Goal: Task Accomplishment & Management: Use online tool/utility

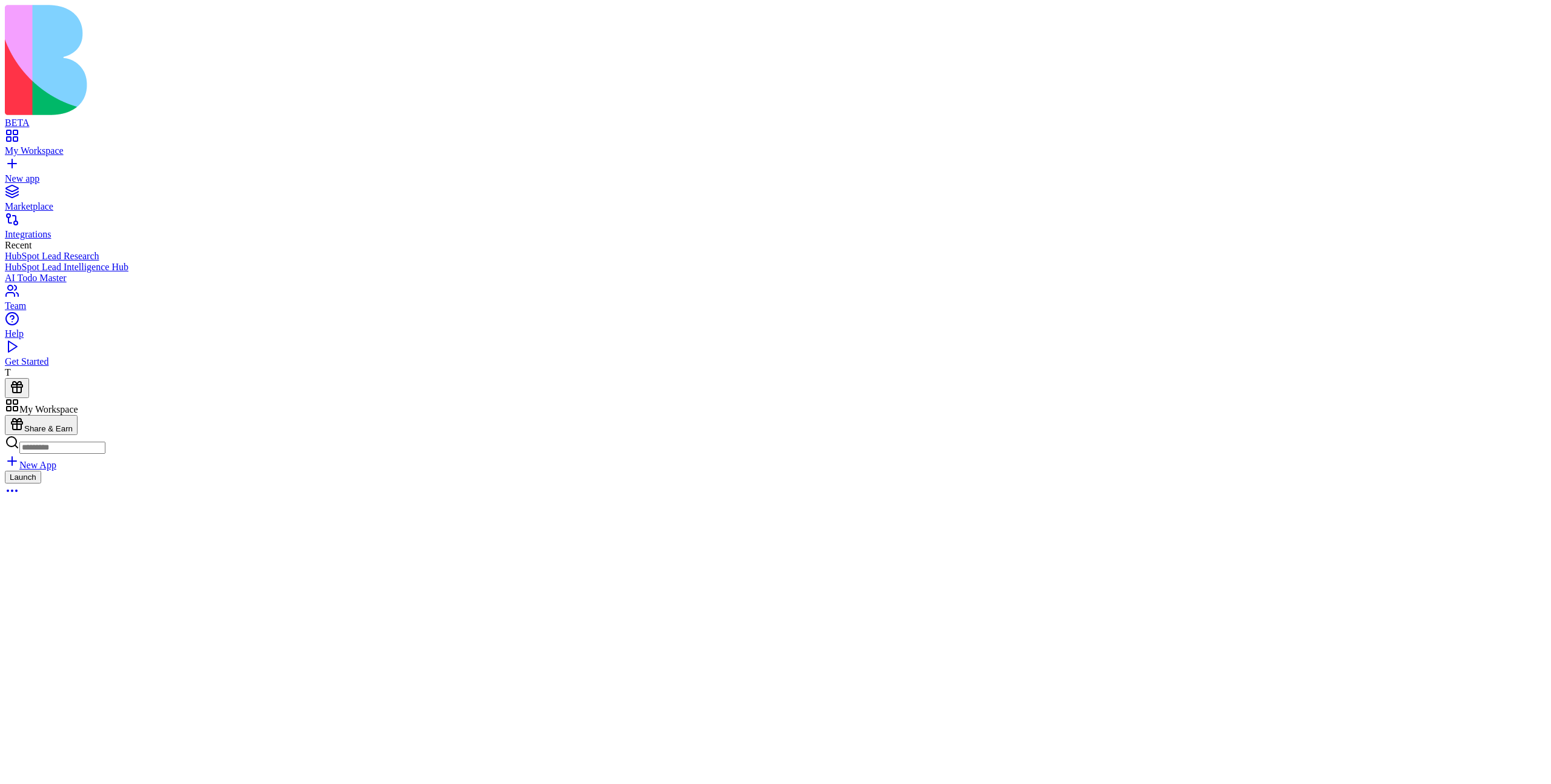
click at [589, 471] on div "Launch" at bounding box center [776, 485] width 1541 height 30
click at [34, 432] on link at bounding box center [19, 437] width 29 height 10
click at [29, 620] on button at bounding box center [17, 630] width 25 height 20
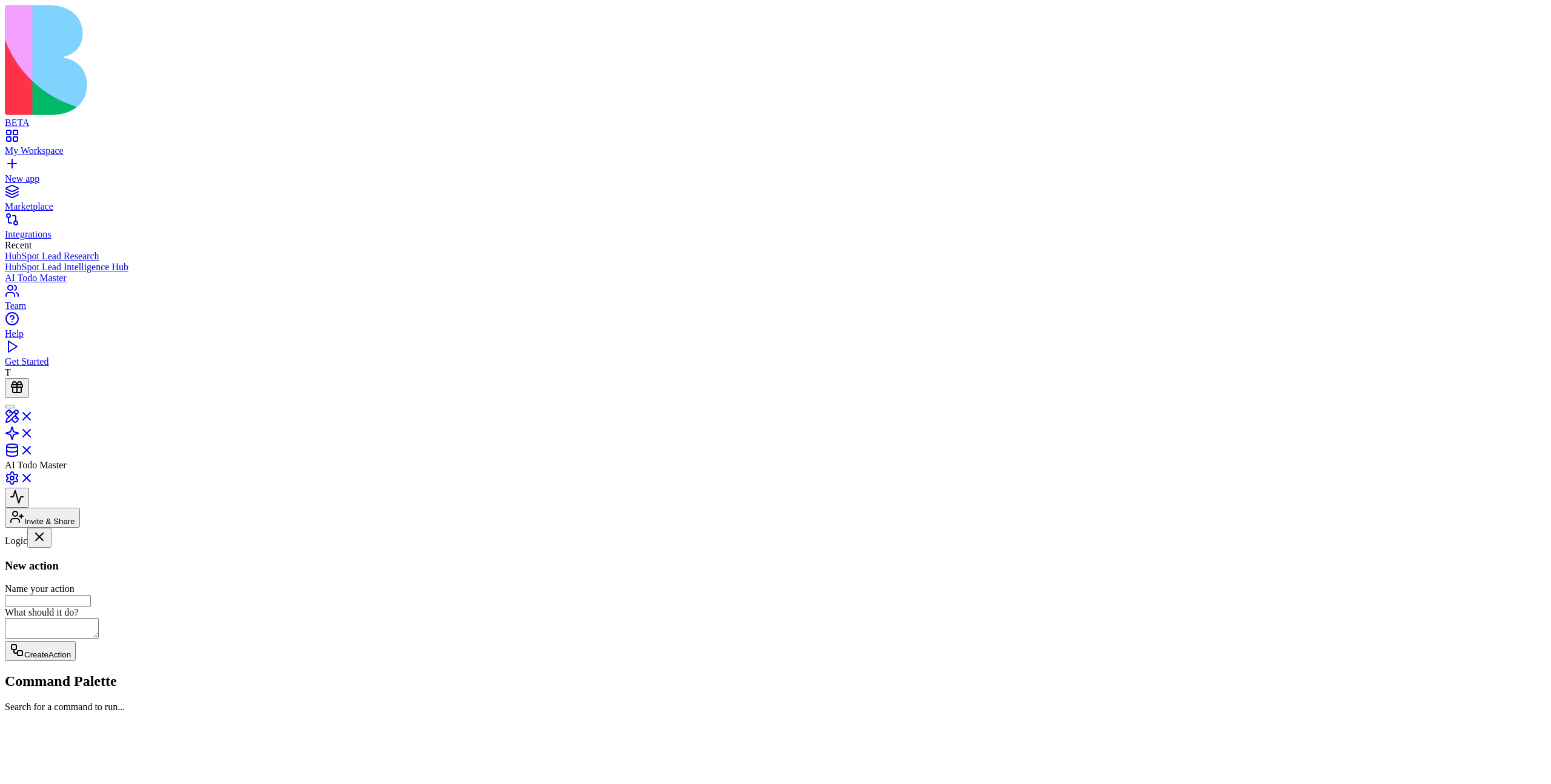
click at [91, 595] on input "Name your action" at bounding box center [48, 601] width 86 height 12
type input "******"
click at [5, 641] on button "Create Action" at bounding box center [41, 651] width 71 height 20
click at [29, 599] on button at bounding box center [17, 609] width 25 height 20
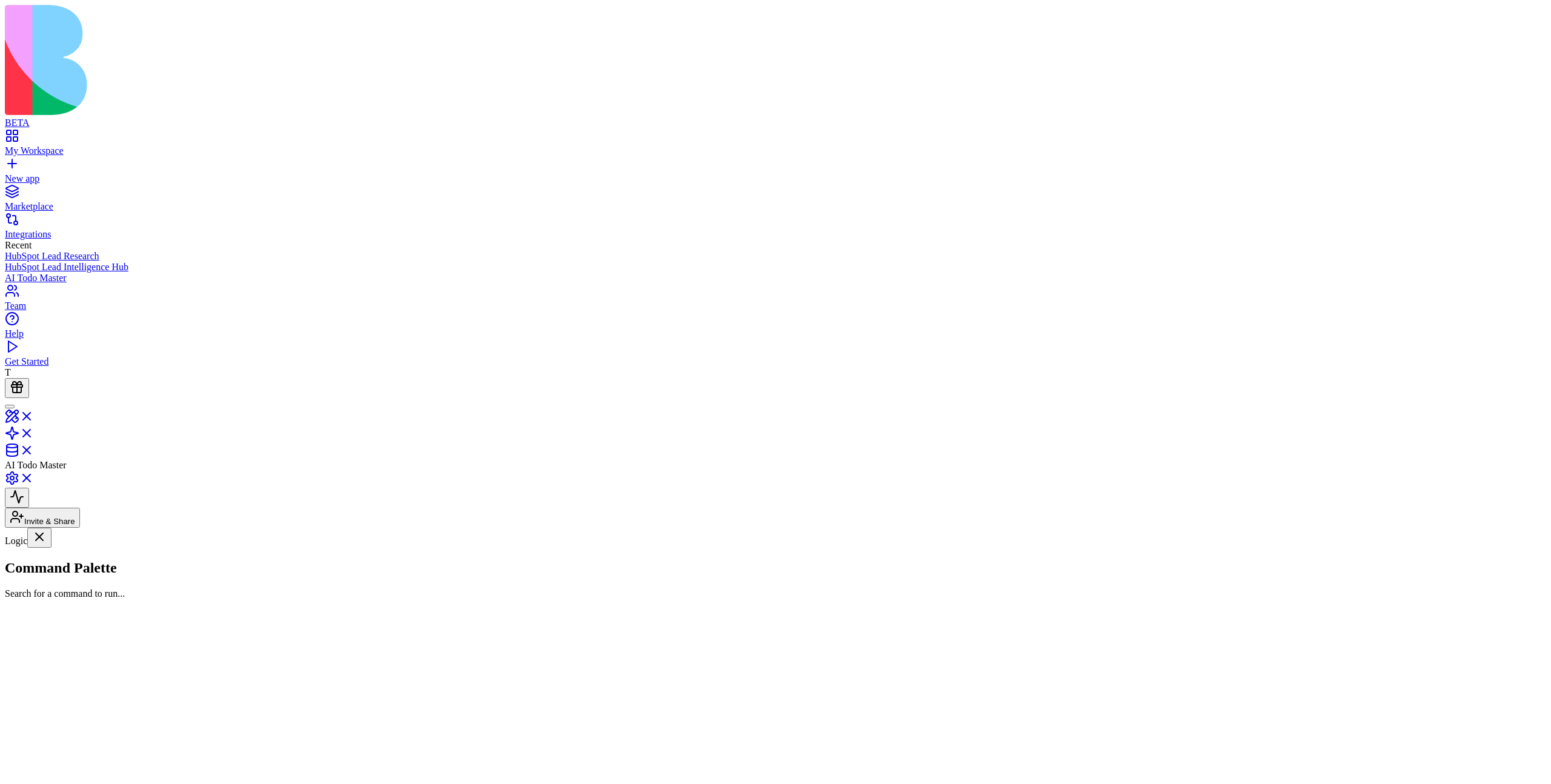
click at [1517, 50] on html "BETA My Workspace New app Marketplace Integrations Recent HubSpot Lead Research…" at bounding box center [775, 536] width 1551 height 1073
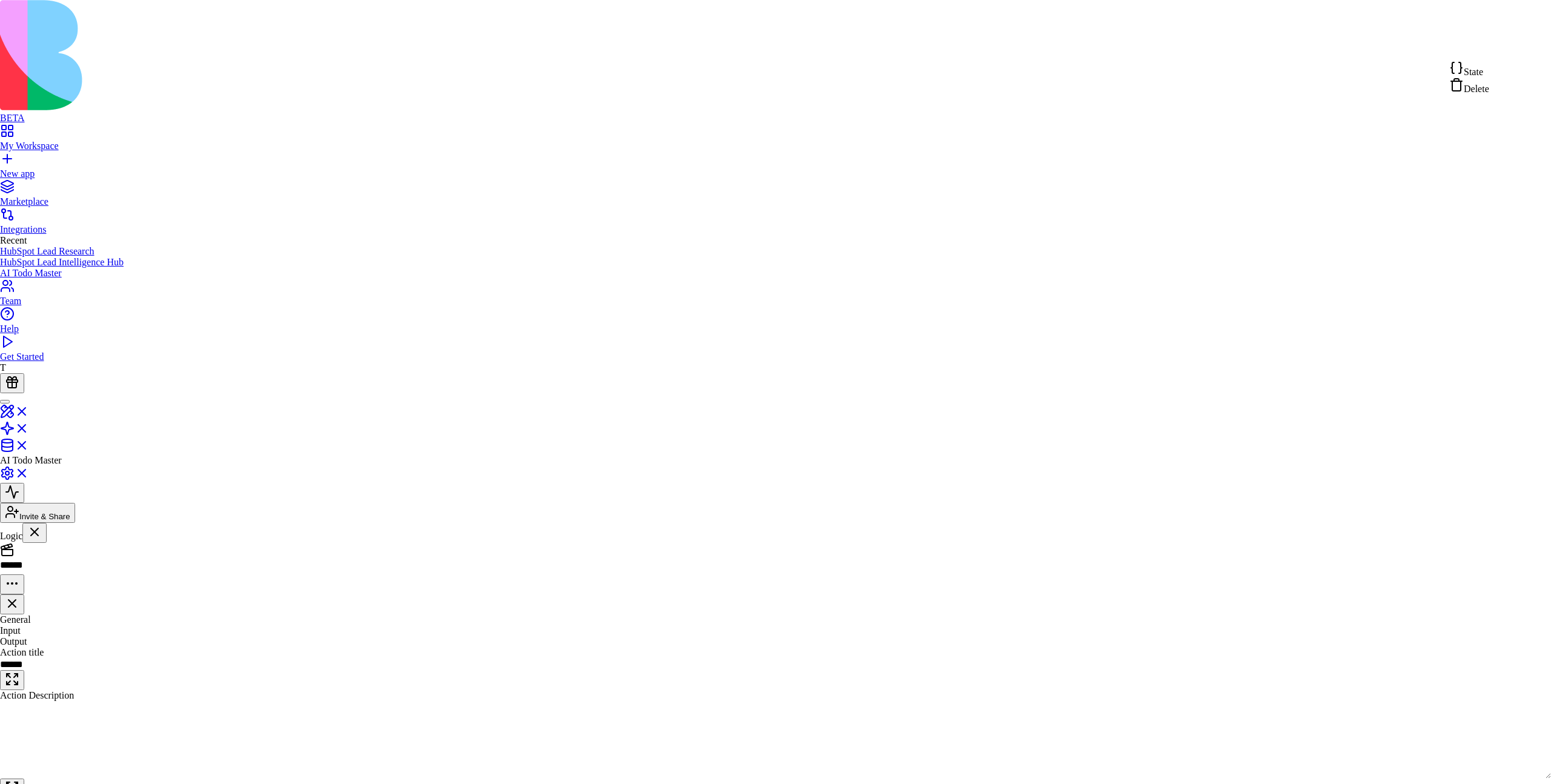
click at [1408, 107] on html "BETA My Workspace New app Marketplace Integrations Recent HubSpot Lead Research…" at bounding box center [775, 534] width 1551 height 1068
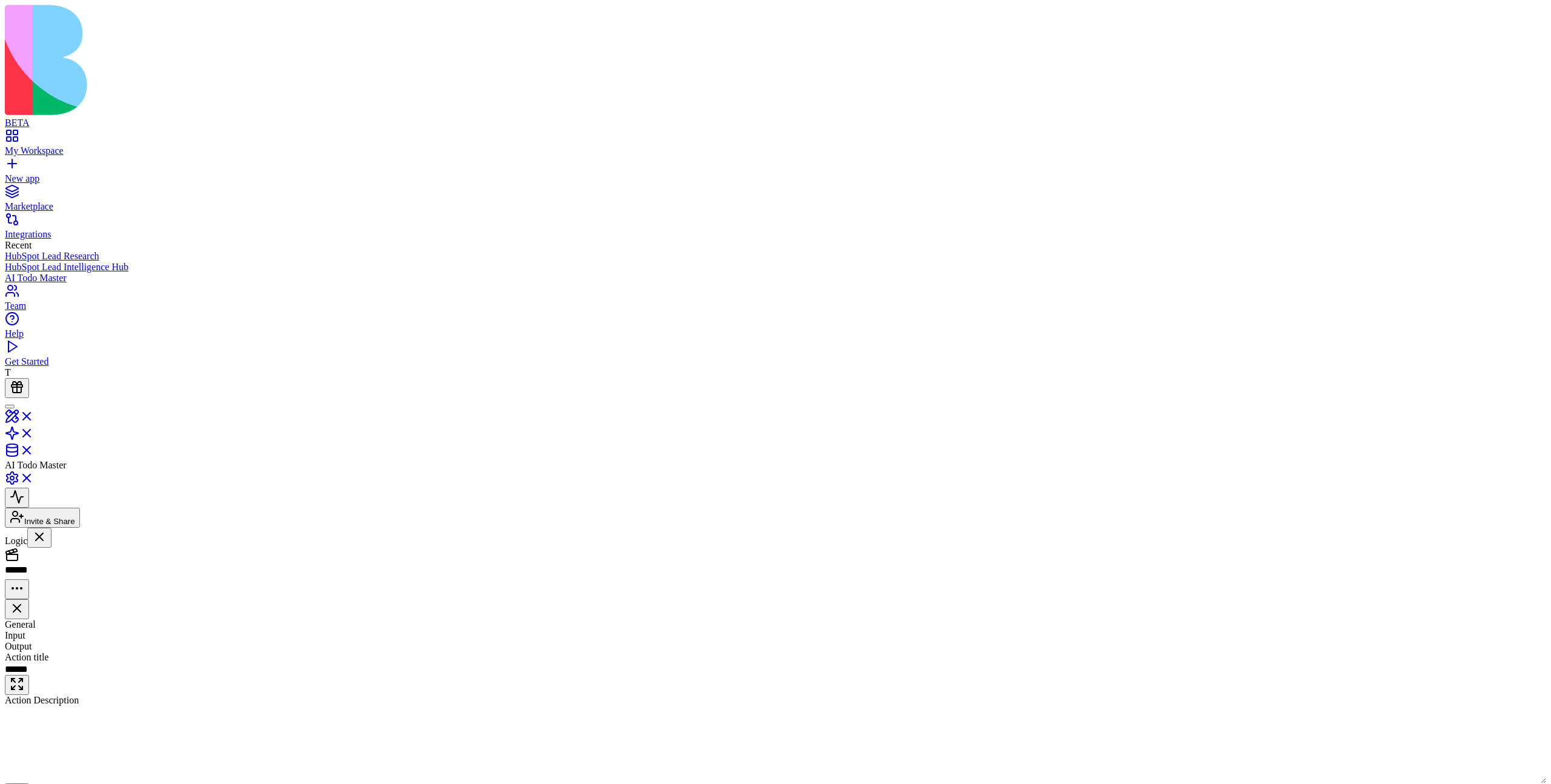
click at [1515, 46] on html "BETA My Workspace New app Marketplace Integrations Recent HubSpot Lead Research…" at bounding box center [775, 536] width 1551 height 1073
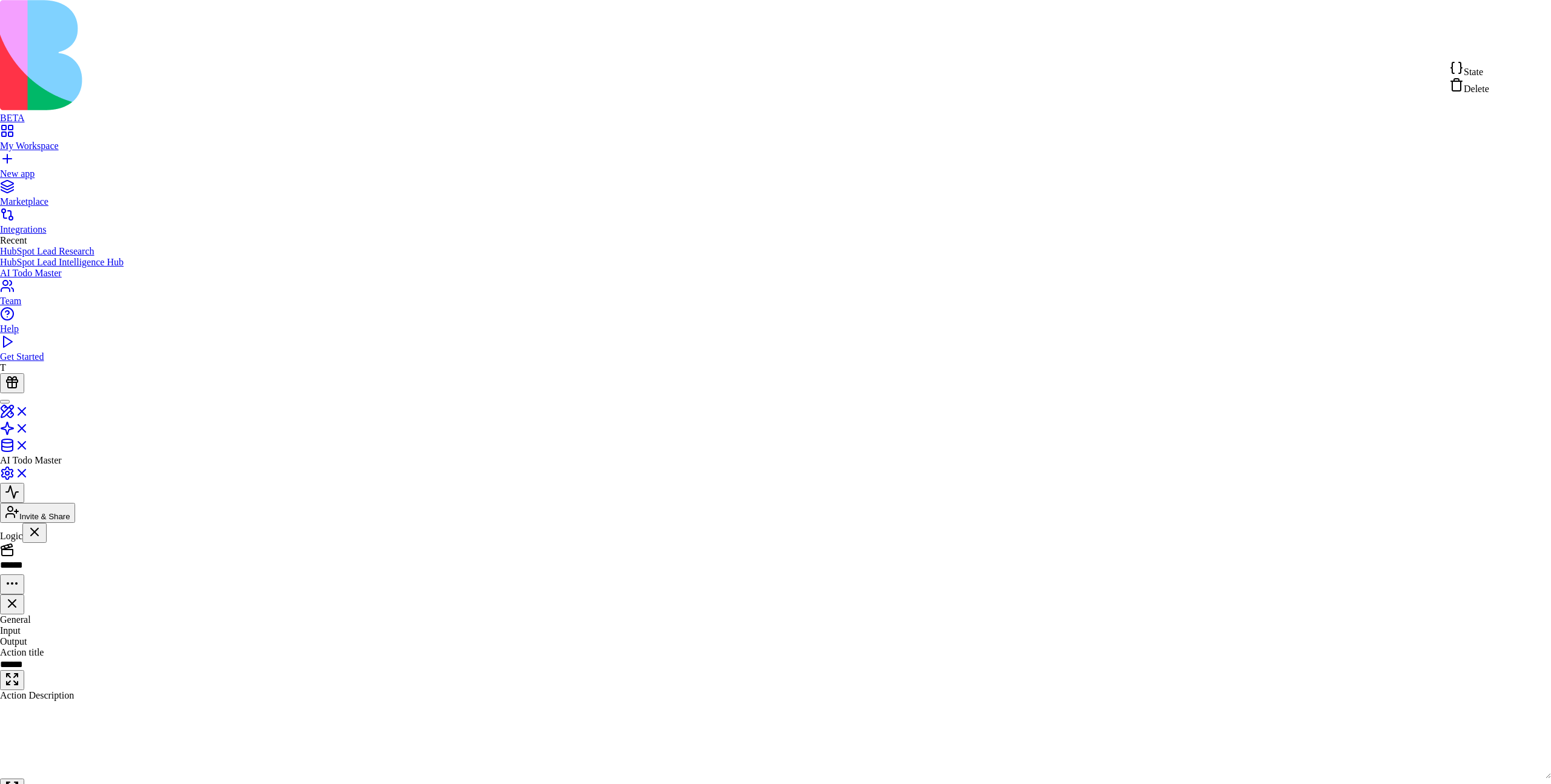
drag, startPoint x: 1505, startPoint y: 85, endPoint x: 1492, endPoint y: 74, distance: 17.0
click at [1490, 74] on div "State Delete" at bounding box center [1470, 77] width 40 height 34
click at [1515, 49] on html "BETA My Workspace New app Marketplace Integrations Recent HubSpot Lead Research…" at bounding box center [775, 534] width 1551 height 1068
click at [1483, 77] on span "State" at bounding box center [1474, 72] width 19 height 10
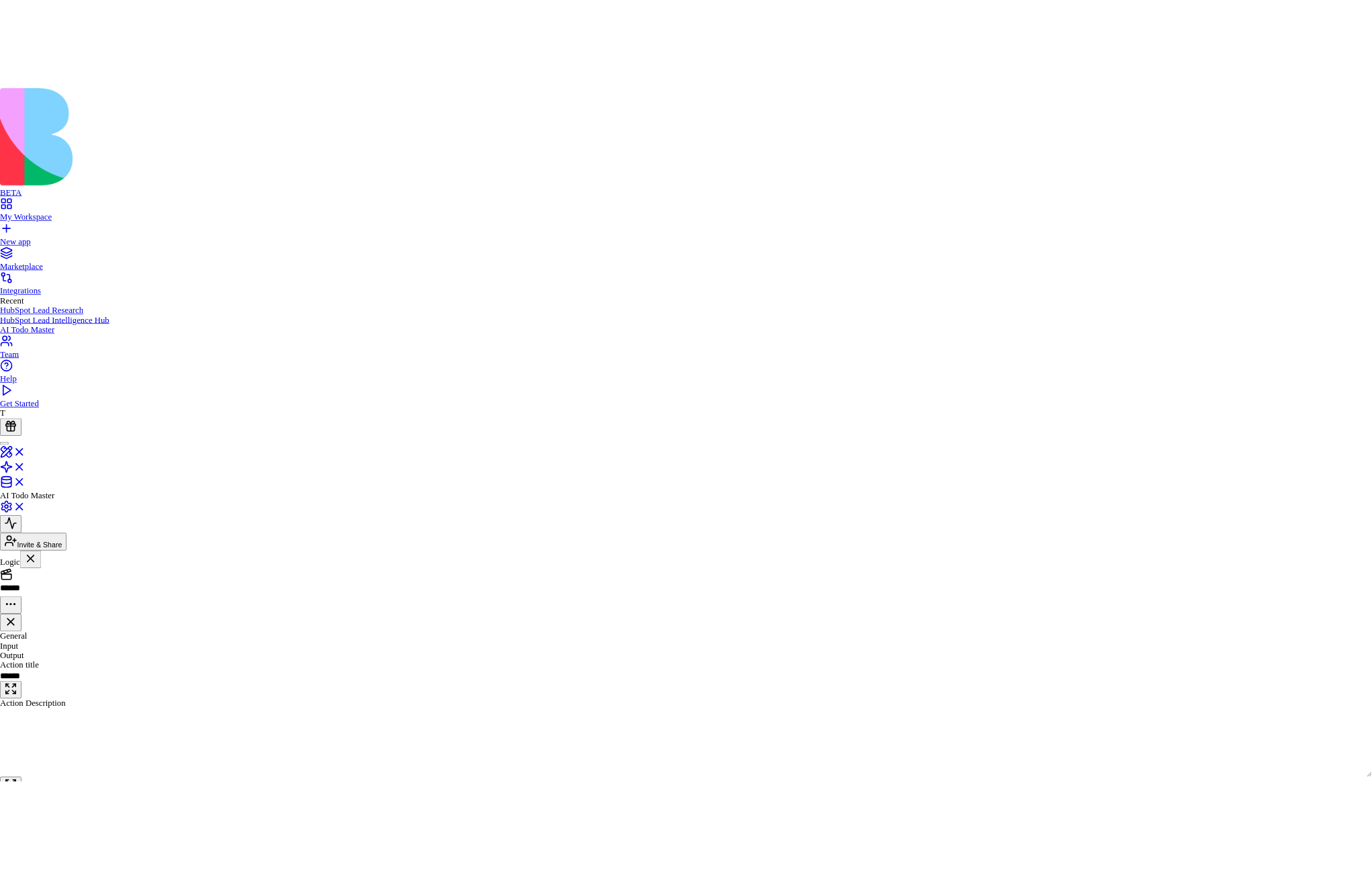
scroll to position [12, 83]
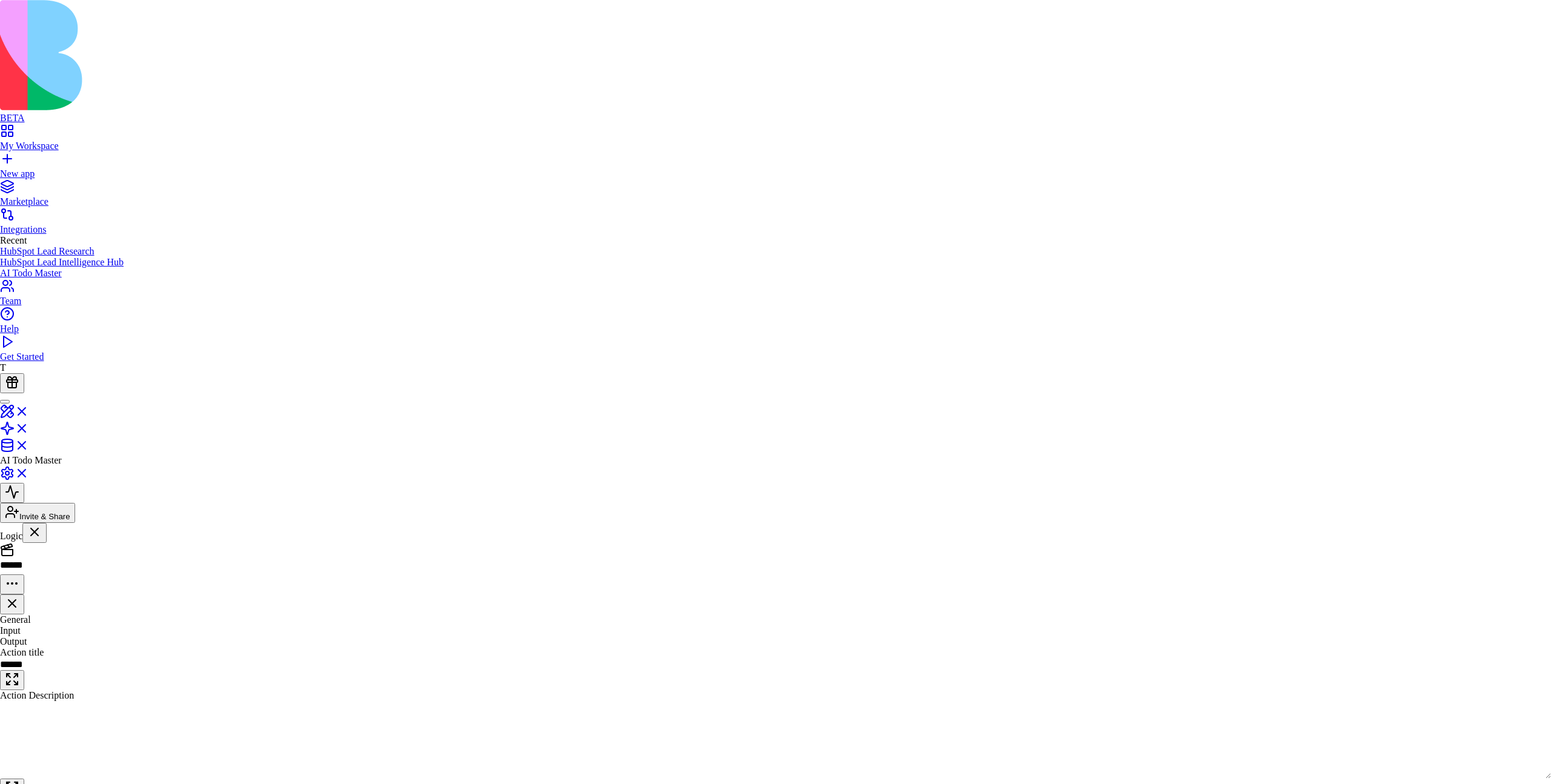
type textarea "**********"
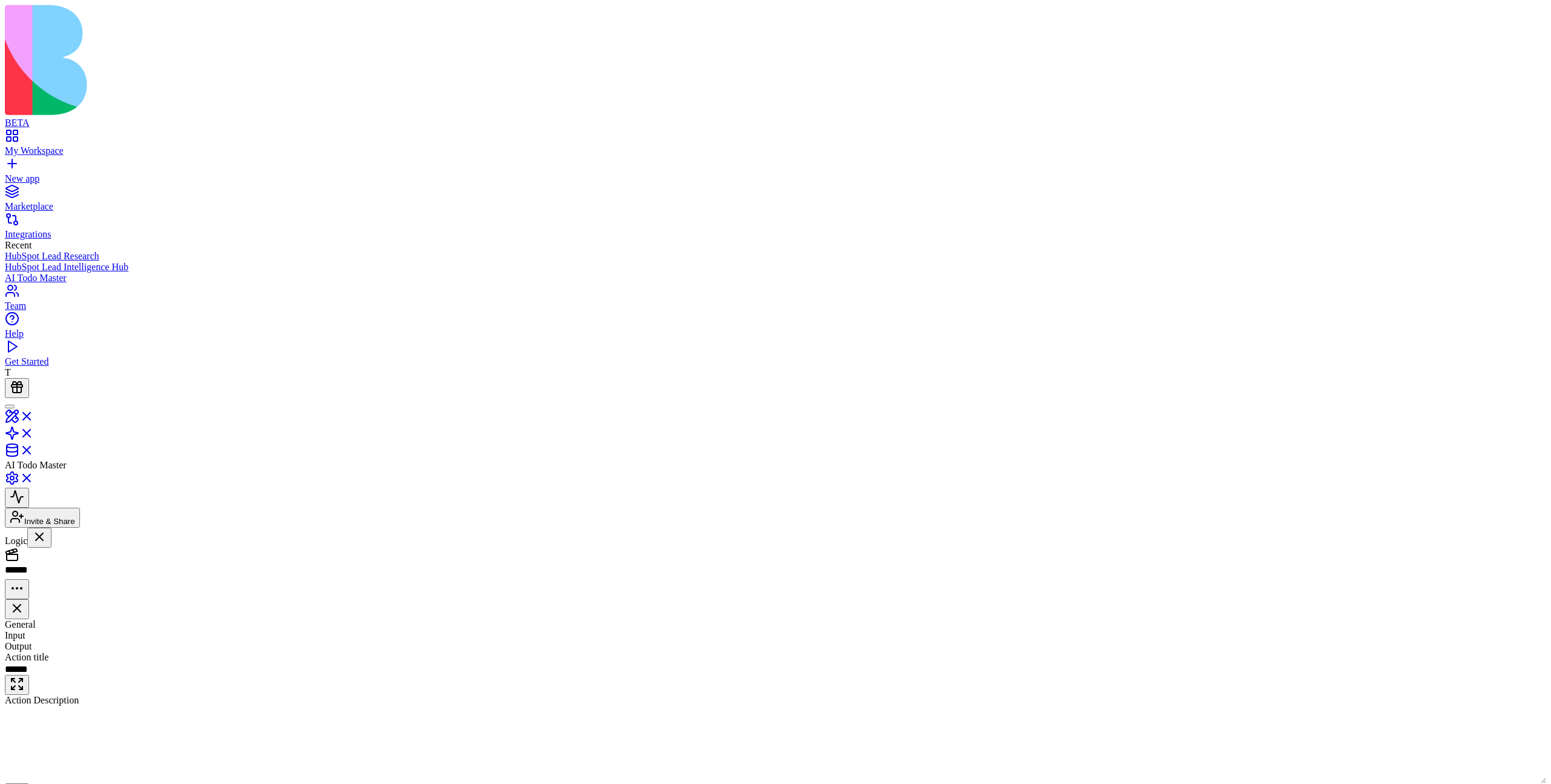
click at [36, 652] on span "Settings" at bounding box center [21, 657] width 32 height 10
click at [32, 641] on span "Output" at bounding box center [18, 646] width 26 height 10
click at [36, 652] on span "Settings" at bounding box center [21, 657] width 32 height 10
click at [32, 641] on span "Output" at bounding box center [18, 646] width 26 height 10
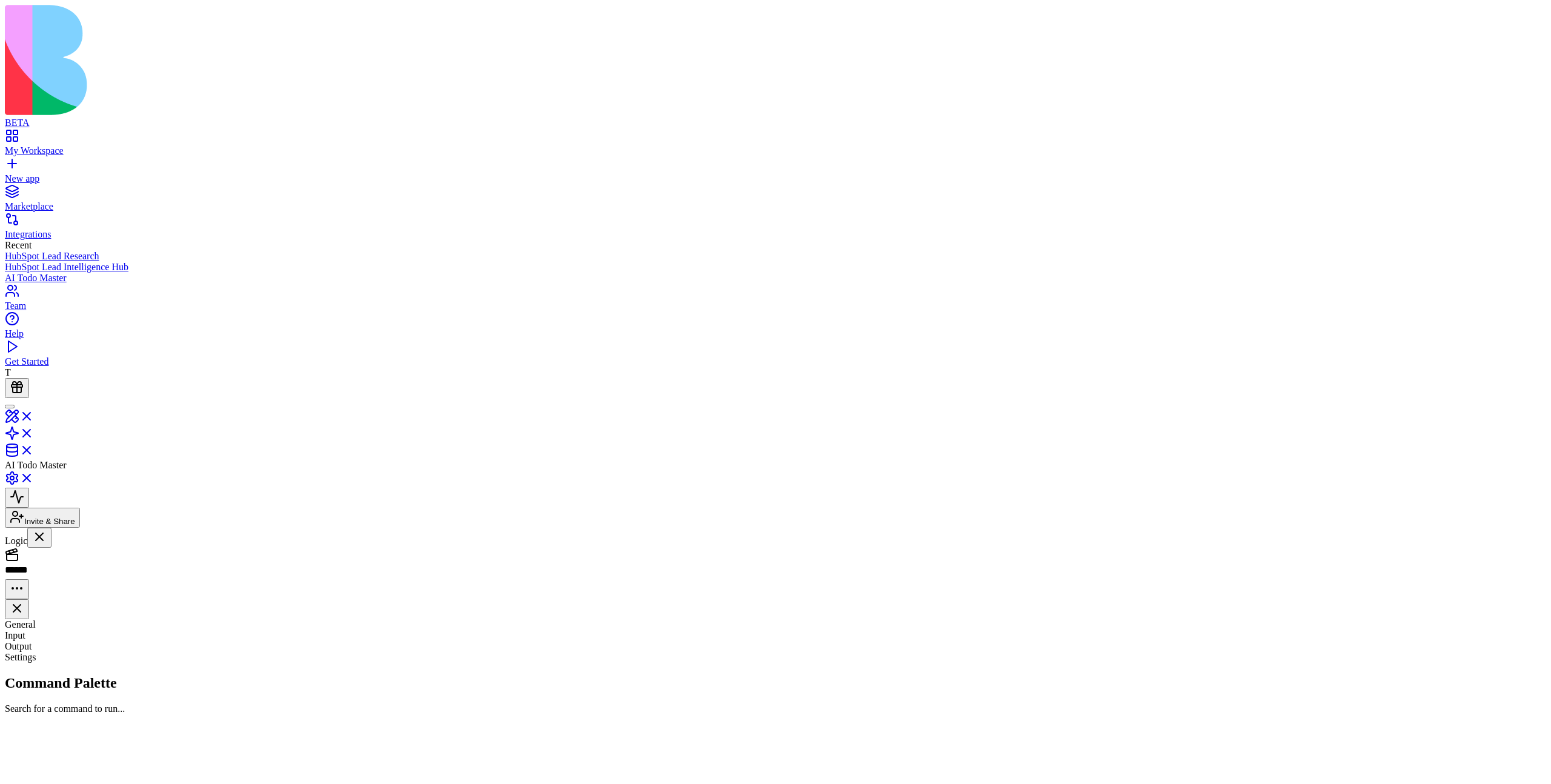
click at [25, 630] on span "Input" at bounding box center [15, 635] width 21 height 10
click at [36, 652] on span "Settings" at bounding box center [21, 657] width 32 height 10
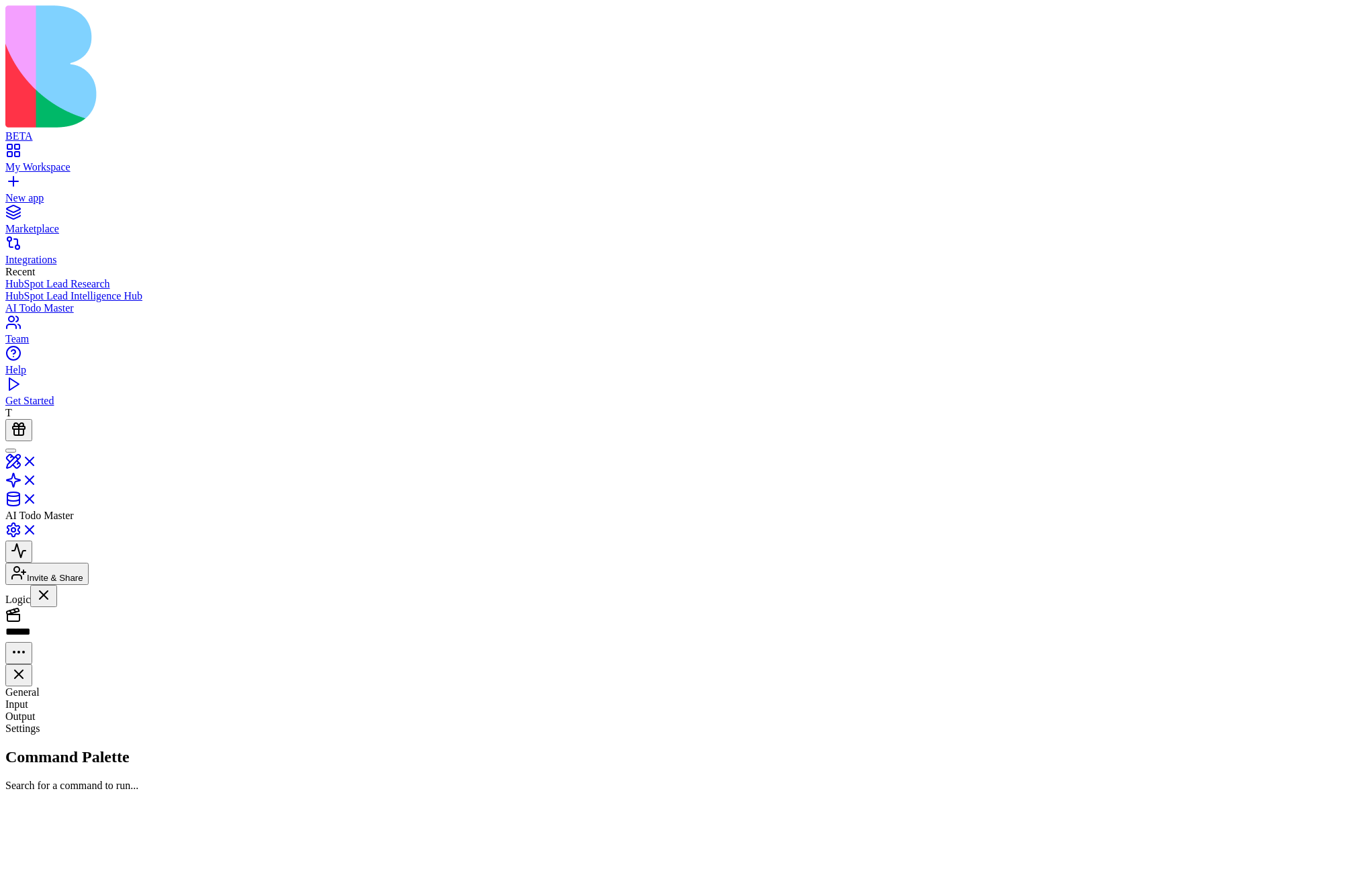
click at [900, 802] on div "lalala" at bounding box center [692, 818] width 439 height 34
click at [40, 722] on span "Settings" at bounding box center [23, 728] width 35 height 11
